Goal: Entertainment & Leisure: Browse casually

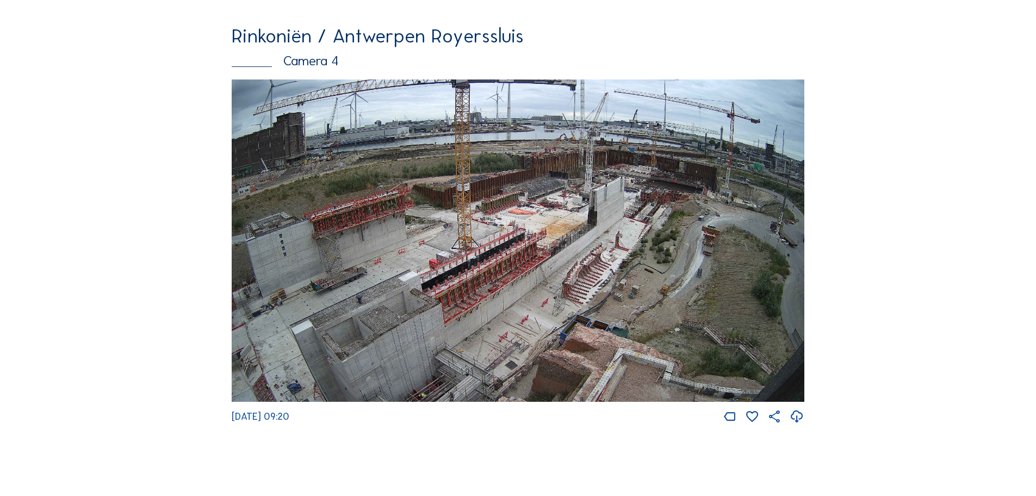
scroll to position [1904, 0]
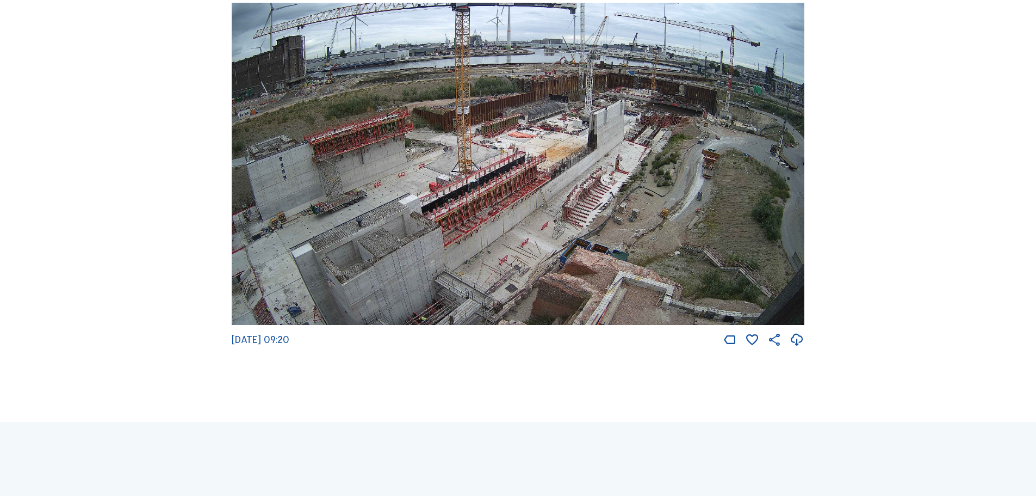
click at [584, 162] on img at bounding box center [518, 164] width 573 height 323
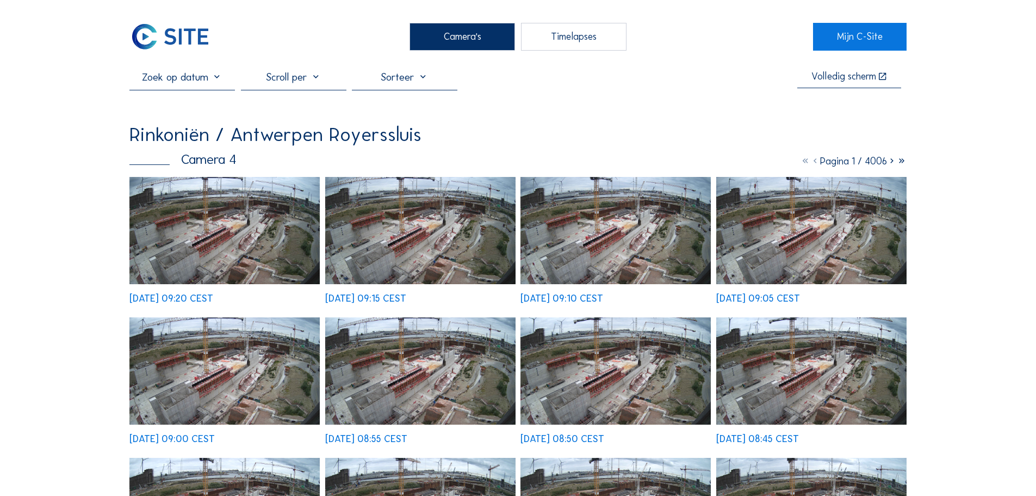
click at [209, 216] on img at bounding box center [224, 230] width 190 height 107
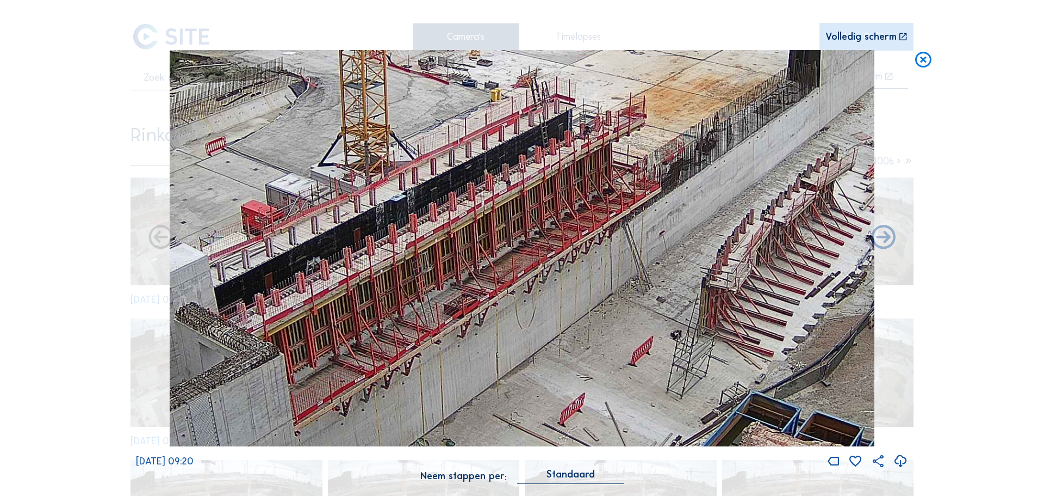
drag, startPoint x: 562, startPoint y: 225, endPoint x: 791, endPoint y: 97, distance: 261.8
click at [791, 97] on img at bounding box center [522, 248] width 705 height 397
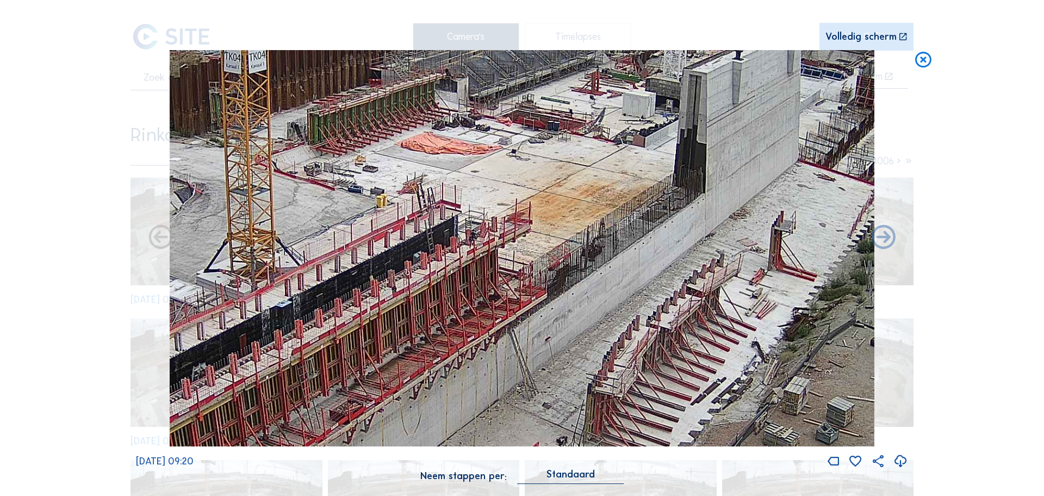
drag, startPoint x: 741, startPoint y: 129, endPoint x: 637, endPoint y: 226, distance: 142.0
click at [637, 226] on img at bounding box center [522, 248] width 705 height 397
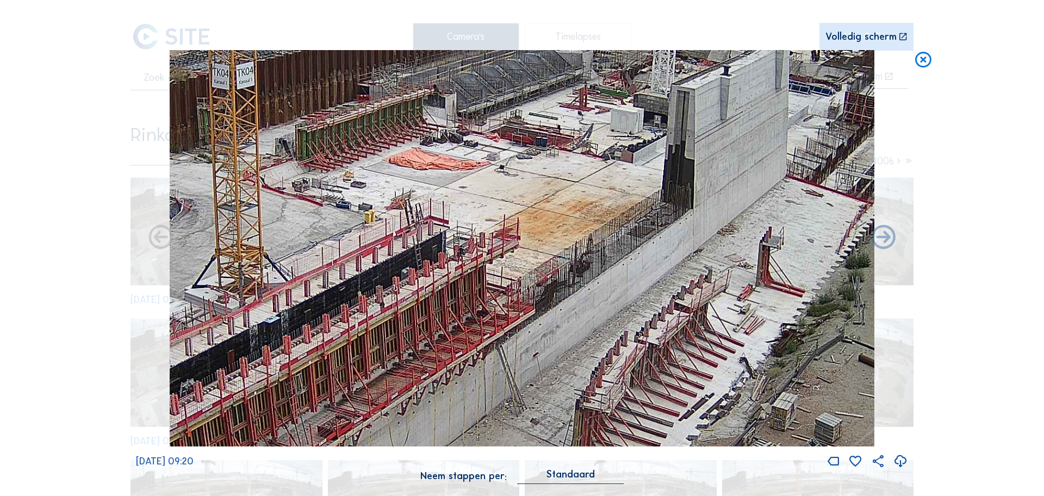
drag, startPoint x: 637, startPoint y: 202, endPoint x: 621, endPoint y: 213, distance: 19.9
click at [623, 215] on img at bounding box center [522, 248] width 705 height 397
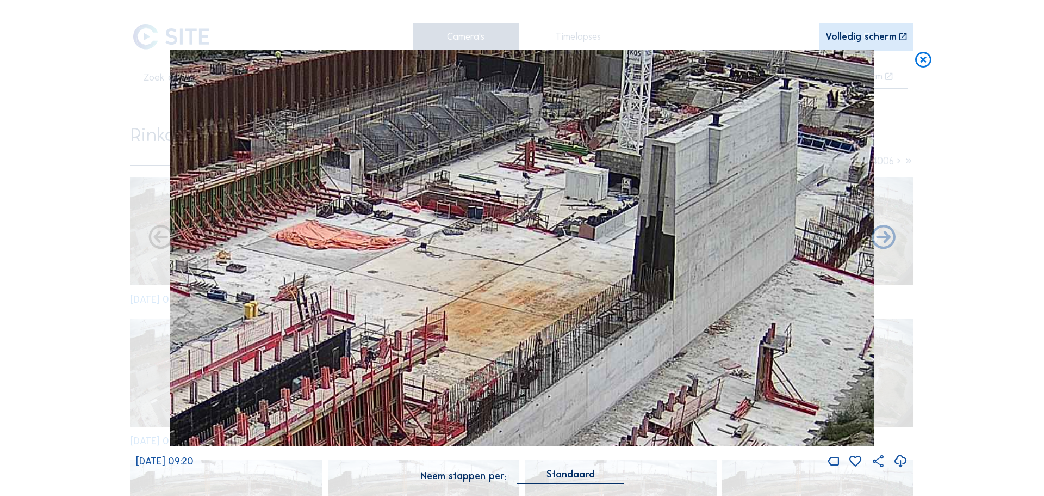
drag, startPoint x: 639, startPoint y: 145, endPoint x: 603, endPoint y: 228, distance: 90.6
click at [603, 228] on img at bounding box center [522, 248] width 705 height 397
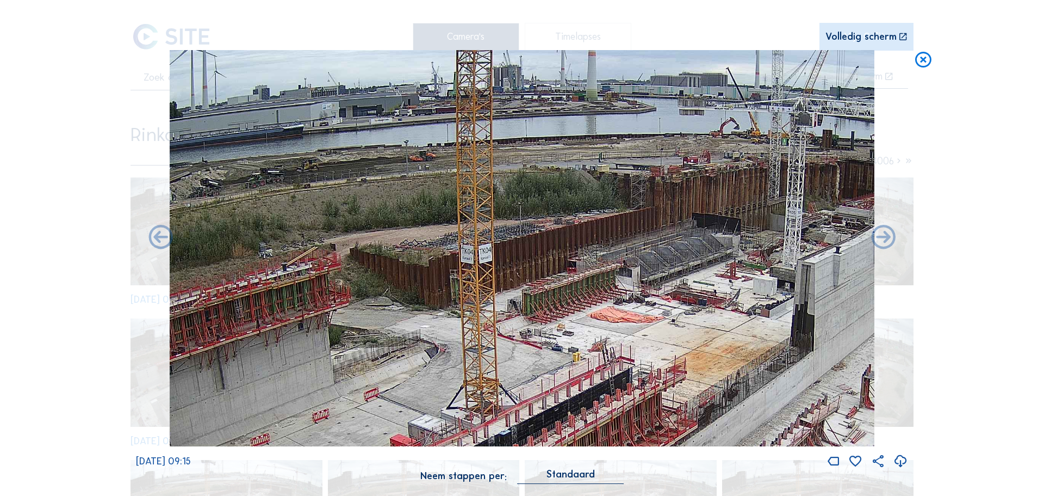
drag, startPoint x: 370, startPoint y: 162, endPoint x: 632, endPoint y: 259, distance: 279.7
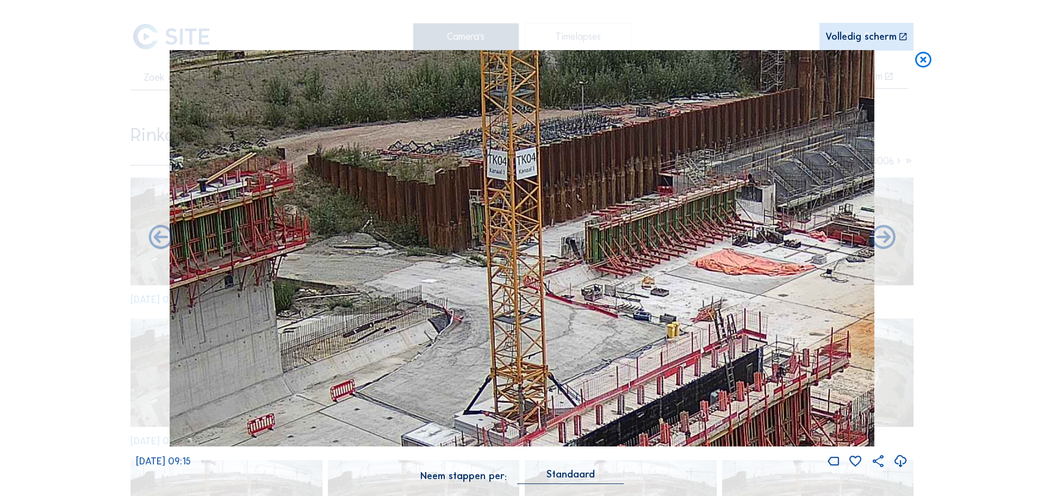
drag, startPoint x: 353, startPoint y: 324, endPoint x: 293, endPoint y: 290, distance: 68.7
click at [295, 290] on img at bounding box center [522, 248] width 705 height 397
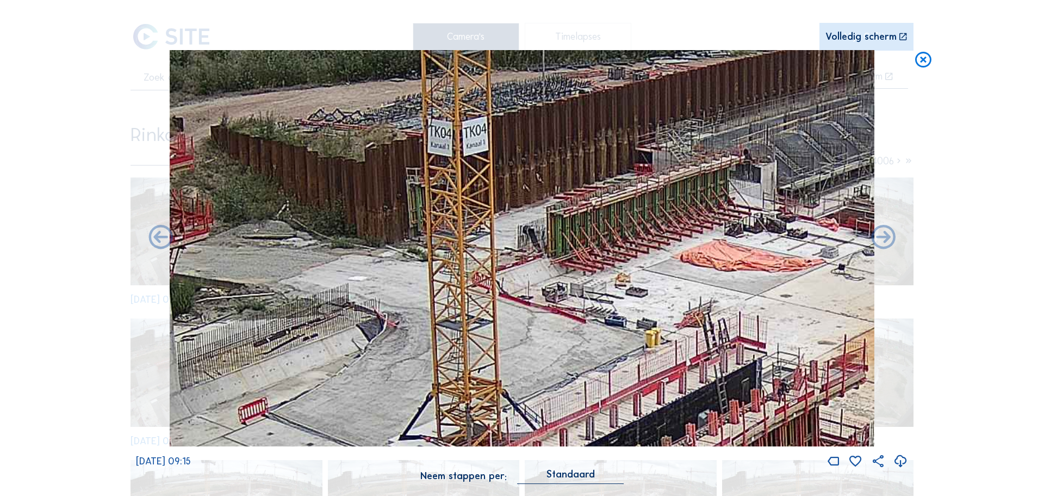
drag, startPoint x: 596, startPoint y: 240, endPoint x: 528, endPoint y: 238, distance: 67.5
click at [528, 238] on img at bounding box center [522, 248] width 705 height 397
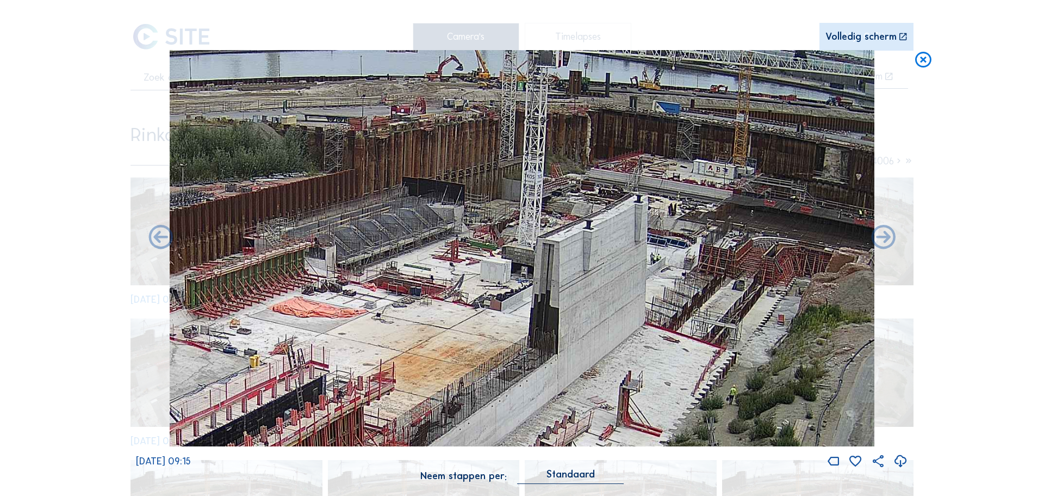
drag, startPoint x: 739, startPoint y: 148, endPoint x: 387, endPoint y: 205, distance: 357.1
click at [387, 205] on img at bounding box center [522, 248] width 705 height 397
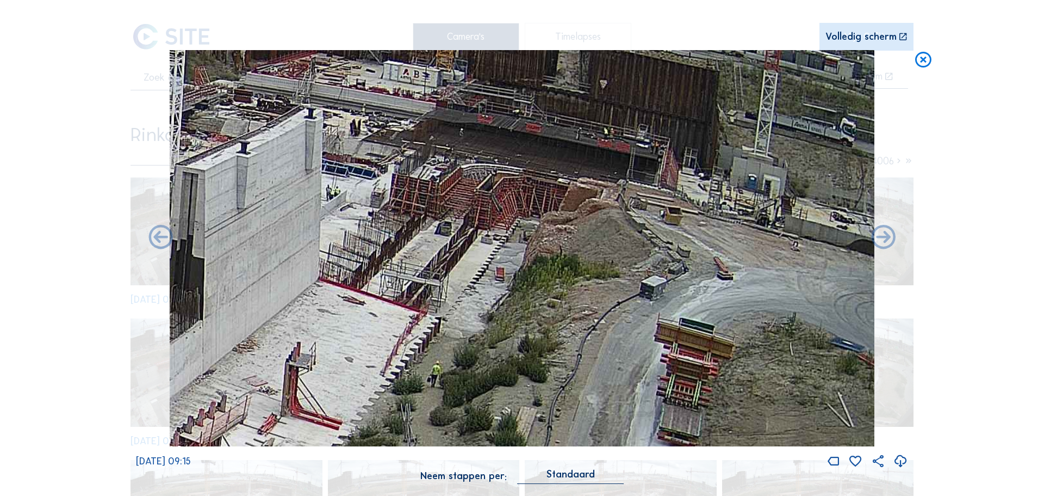
drag, startPoint x: 727, startPoint y: 256, endPoint x: 395, endPoint y: 197, distance: 336.4
click at [395, 197] on img at bounding box center [522, 248] width 705 height 397
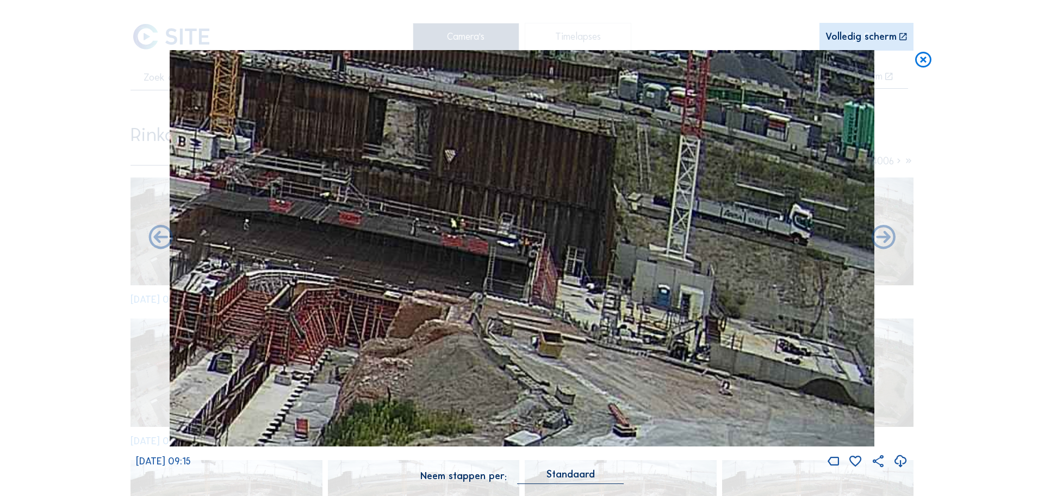
drag, startPoint x: 609, startPoint y: 301, endPoint x: 604, endPoint y: 313, distance: 12.7
click at [604, 313] on img at bounding box center [522, 248] width 705 height 397
